Goal: Navigation & Orientation: Understand site structure

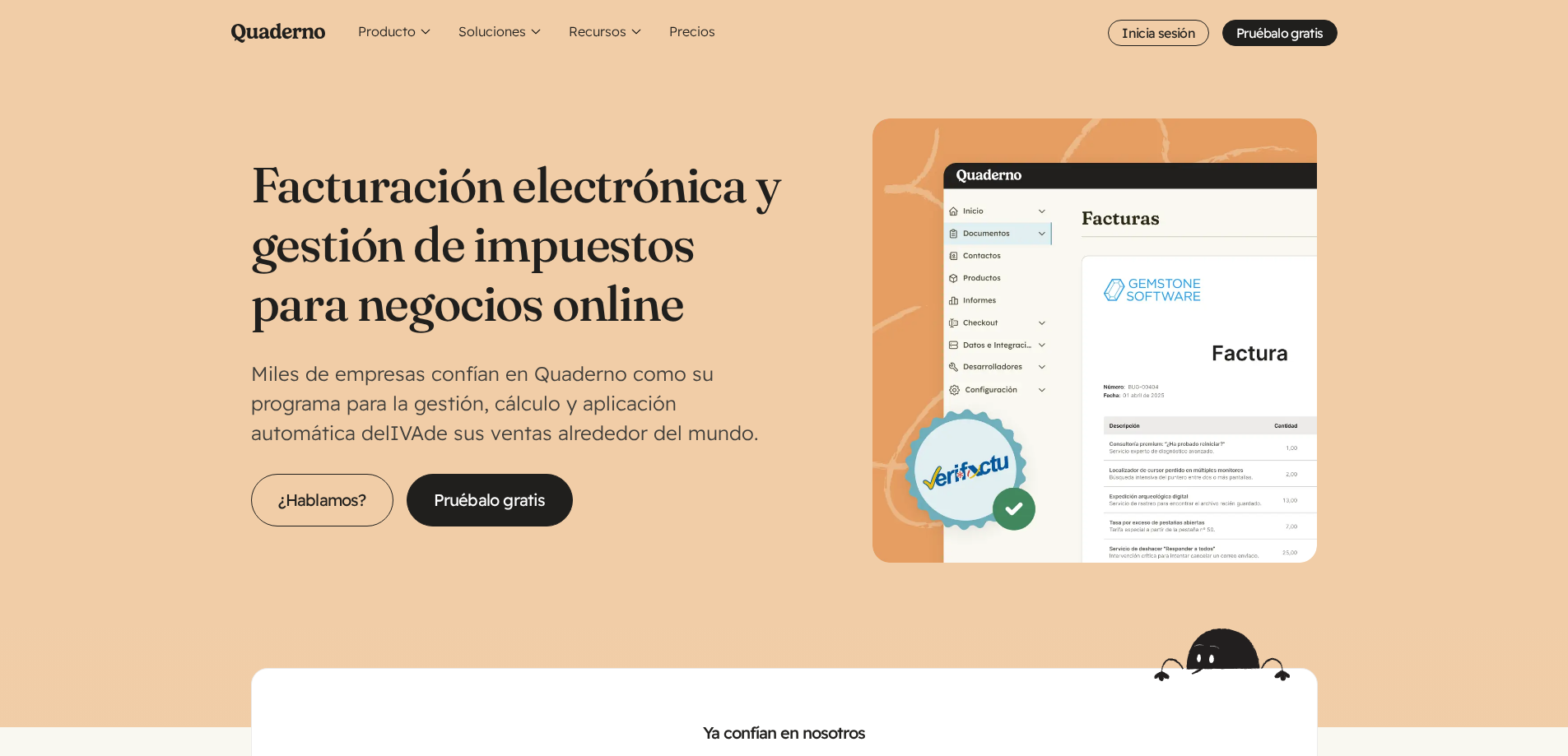
click at [283, 40] on icon "Quaderno Homepage" at bounding box center [279, 33] width 94 height 20
click at [530, 35] on button "Soluciones" at bounding box center [499, 33] width 97 height 66
